Goal: Find specific page/section: Find specific page/section

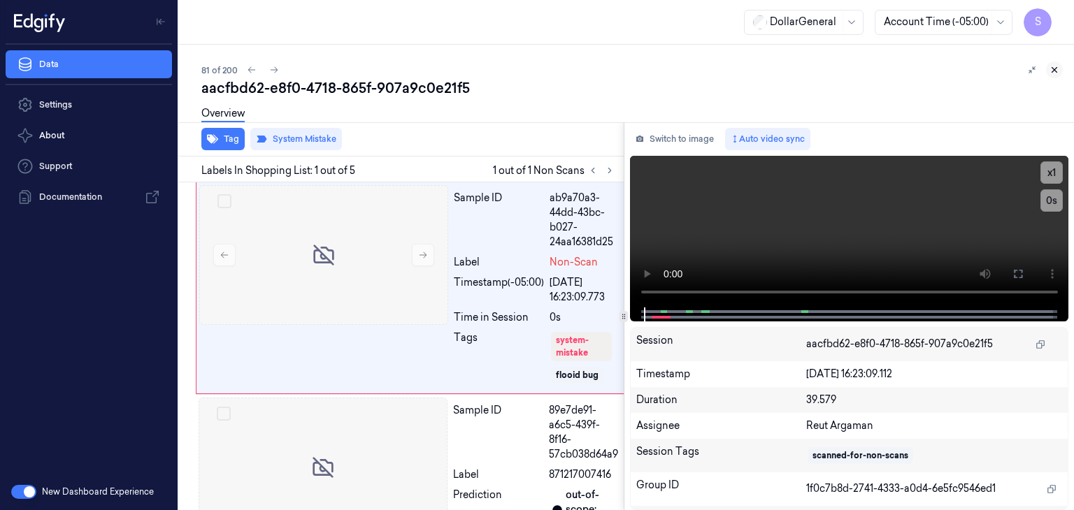
click at [1054, 68] on icon at bounding box center [1054, 70] width 10 height 10
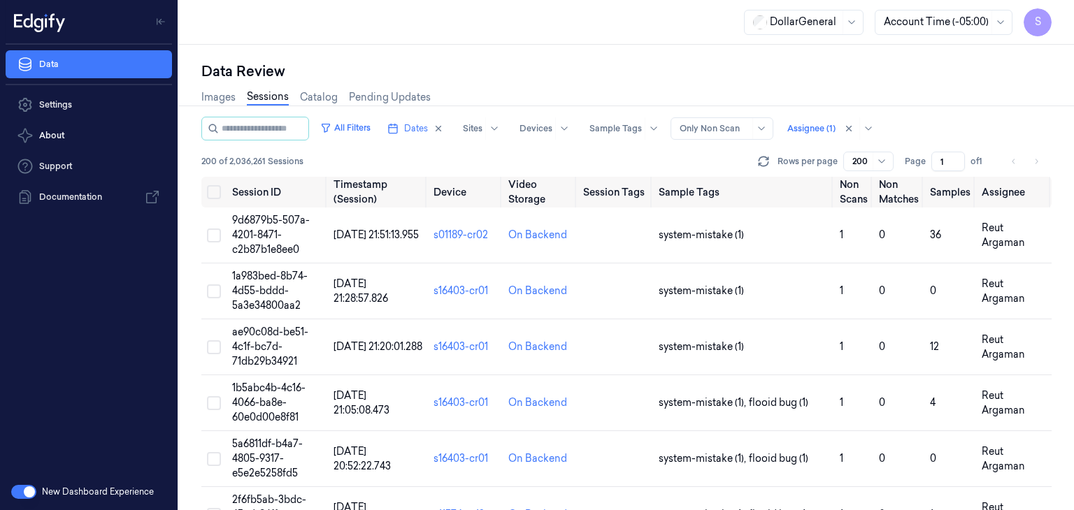
scroll to position [4398, 0]
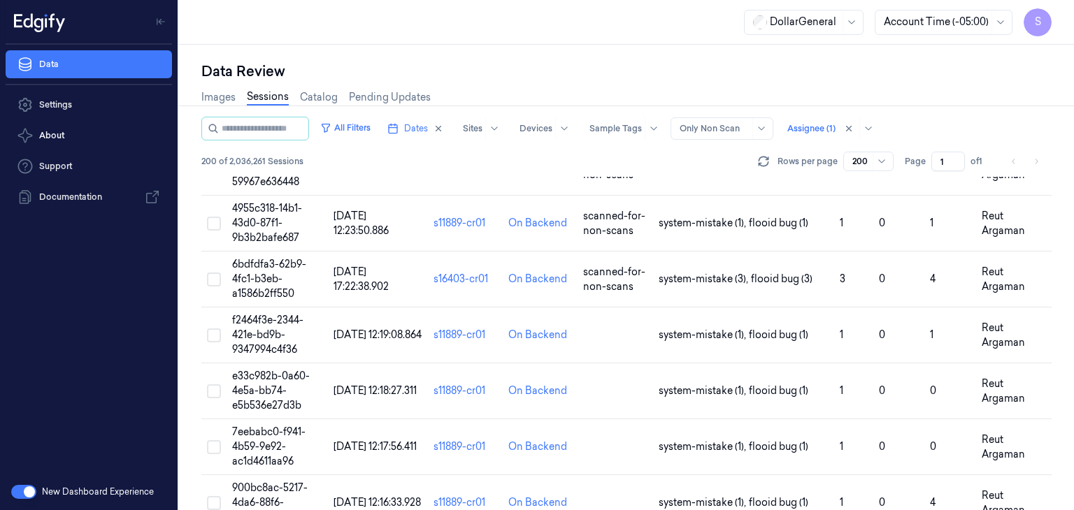
scroll to position [10865, 0]
